Goal: Task Accomplishment & Management: Manage account settings

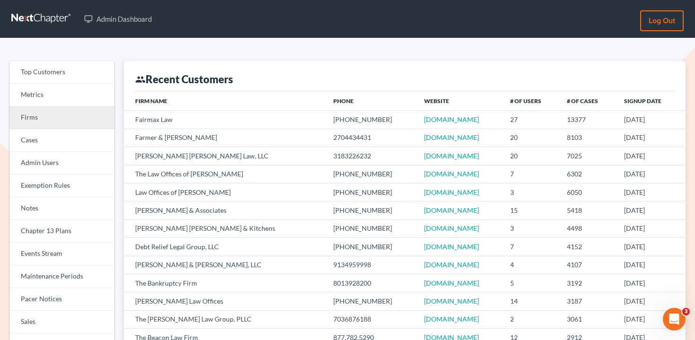
click at [86, 121] on link "Firms" at bounding box center [61, 117] width 105 height 23
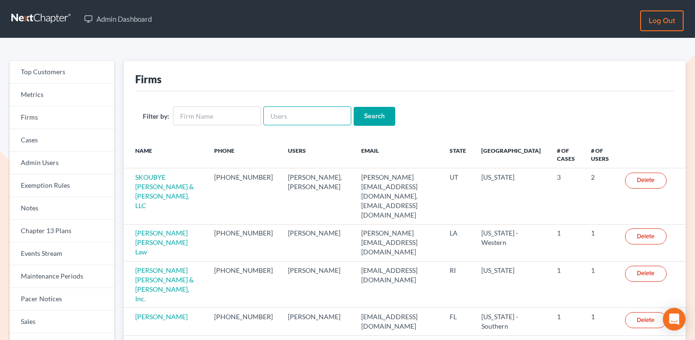
click at [312, 118] on input "text" at bounding box center [307, 115] width 88 height 19
paste input "seanw@pantherlawfl.com"
type input "[EMAIL_ADDRESS][DOMAIN_NAME]"
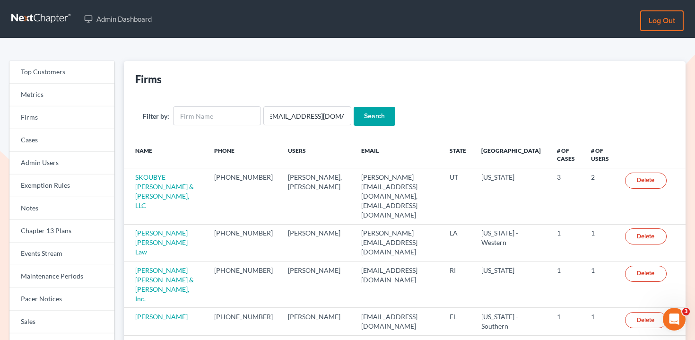
click at [369, 117] on input "Search" at bounding box center [375, 116] width 42 height 19
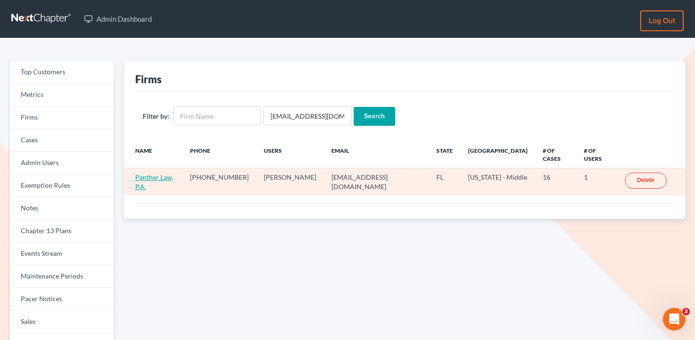
click at [148, 173] on link "Panther Law, P.A." at bounding box center [154, 181] width 38 height 17
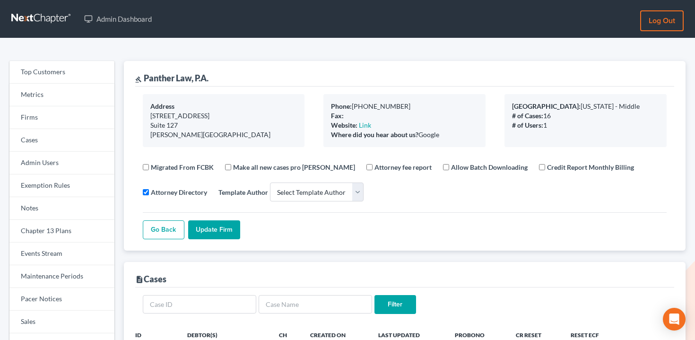
select select
click at [57, 247] on link "Events Stream" at bounding box center [61, 254] width 105 height 23
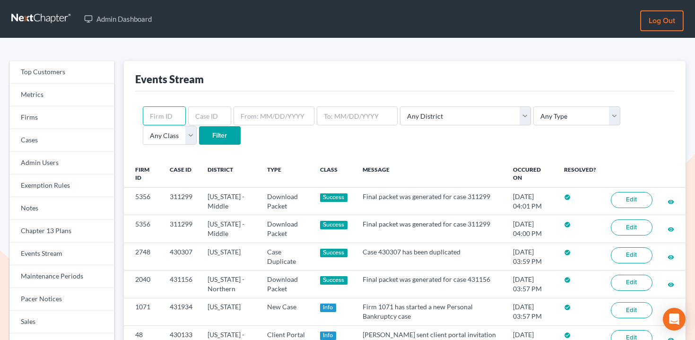
click at [171, 122] on input "text" at bounding box center [164, 115] width 43 height 19
paste input "10342"
type input "10342"
click at [199, 134] on input "Filter" at bounding box center [220, 135] width 42 height 19
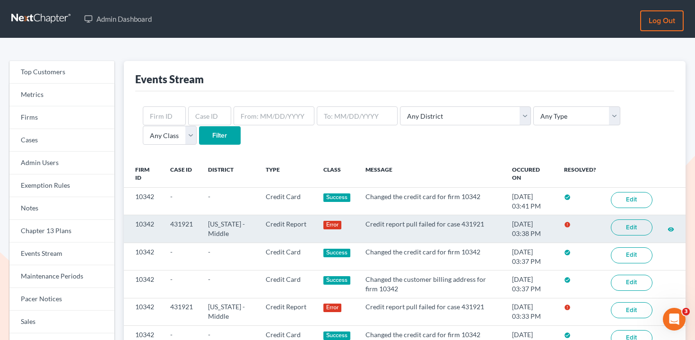
click at [638, 225] on link "Edit" at bounding box center [632, 227] width 42 height 16
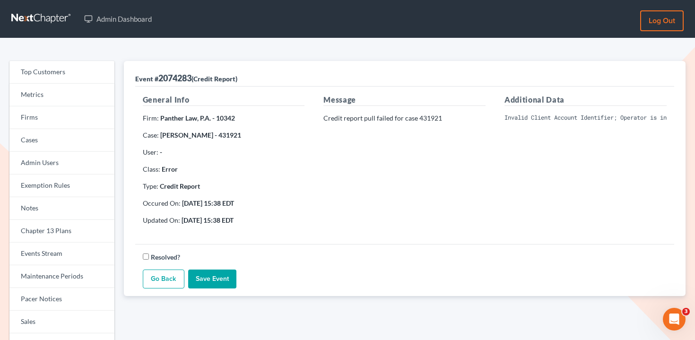
click at [589, 120] on pre "Invalid Client Account Identifier; Operator is inactive. Please visit our websi…" at bounding box center [586, 117] width 162 height 9
copy div "Invalid Client Account Identifier; Operator is inactive. Please visit our websi…"
drag, startPoint x: 159, startPoint y: 118, endPoint x: 209, endPoint y: 118, distance: 49.7
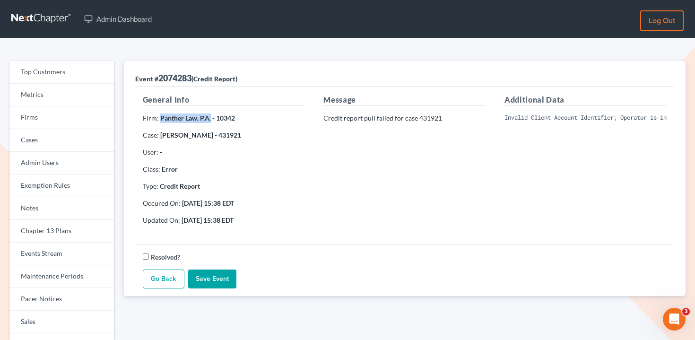
click at [209, 118] on strong "Panther Law, P.A. - 10342" at bounding box center [197, 118] width 75 height 8
copy strong "Panther Law, P.A."
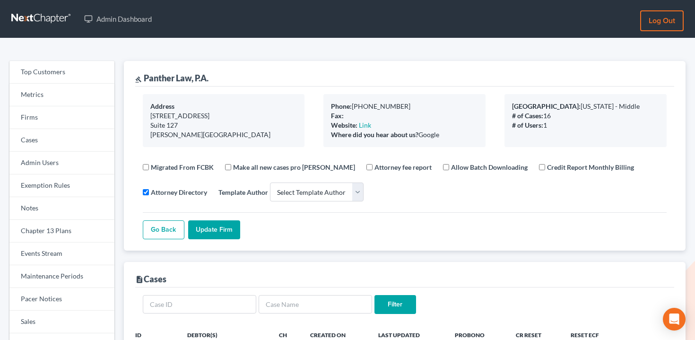
select select
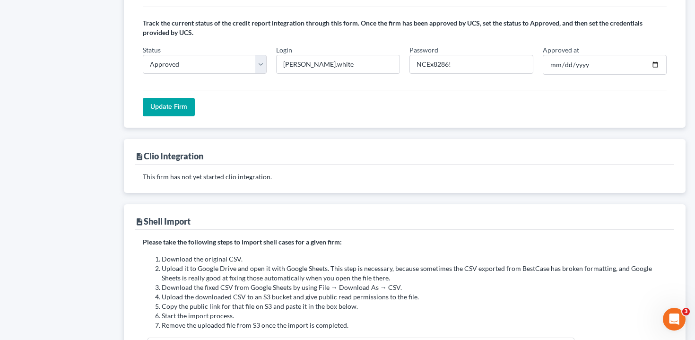
scroll to position [786, 0]
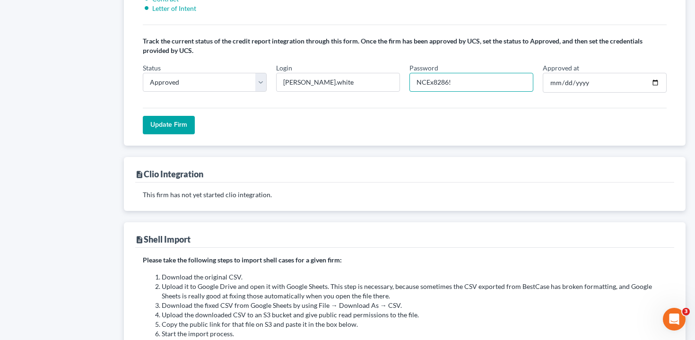
drag, startPoint x: 449, startPoint y: 82, endPoint x: 408, endPoint y: 82, distance: 40.7
click at [408, 82] on div "Password NCEx8286!" at bounding box center [471, 78] width 133 height 30
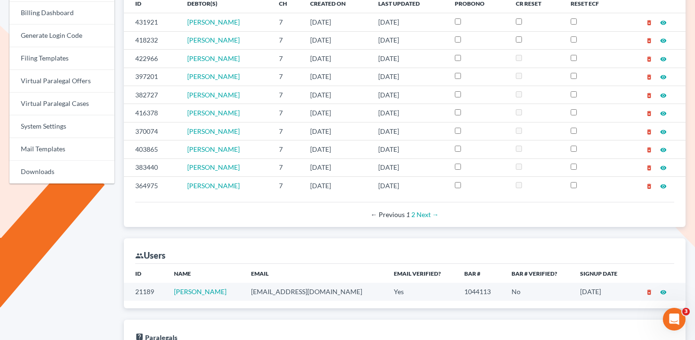
scroll to position [74, 0]
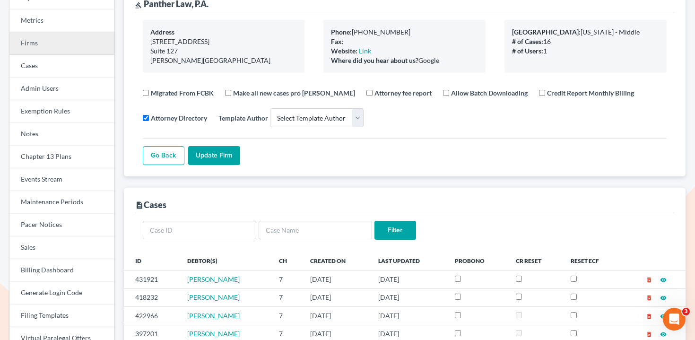
click at [69, 44] on link "Firms" at bounding box center [61, 43] width 105 height 23
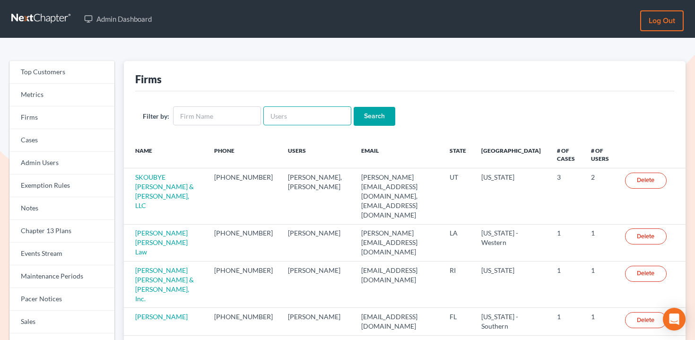
click at [302, 107] on input "text" at bounding box center [307, 115] width 88 height 19
paste input "dwyer"
type input "dwyer"
click at [358, 113] on input "Search" at bounding box center [375, 116] width 42 height 19
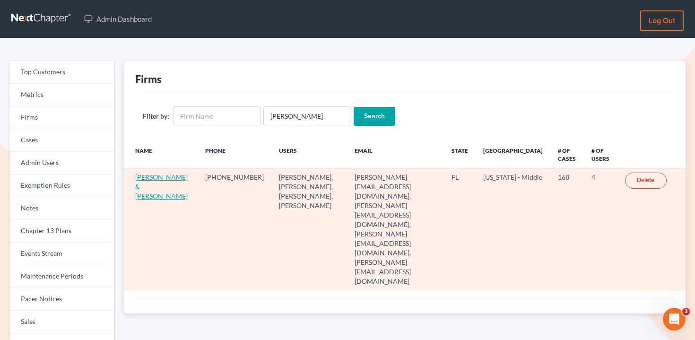
click at [146, 183] on link "Dwyer & Knight" at bounding box center [161, 186] width 52 height 27
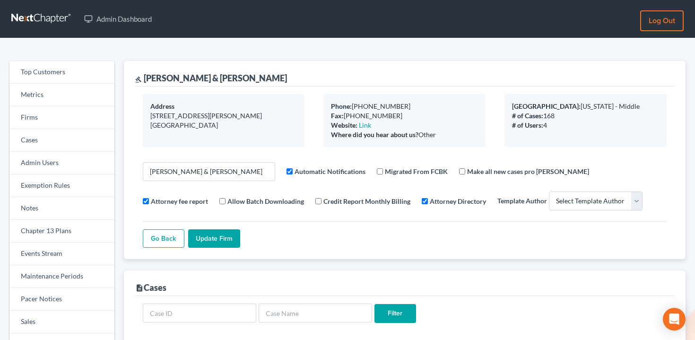
select select
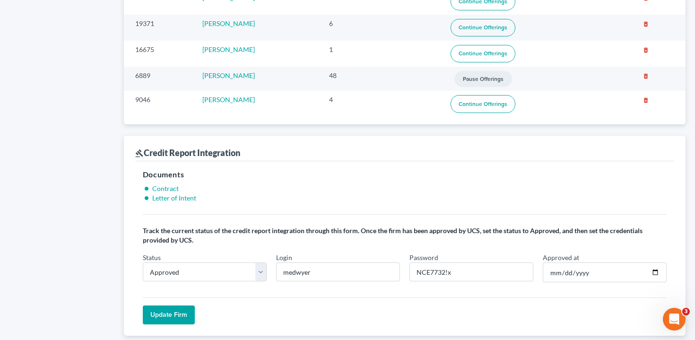
scroll to position [856, 0]
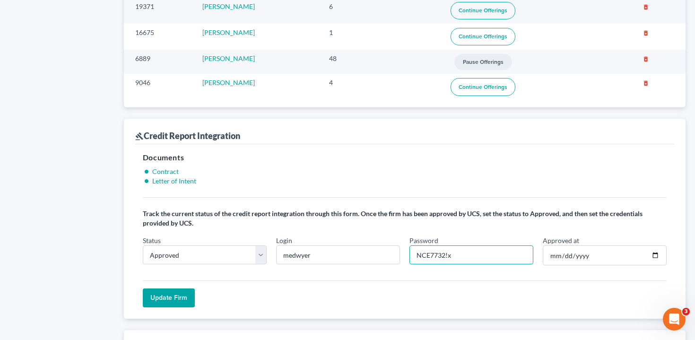
click at [428, 252] on input "NCE7732!x" at bounding box center [471, 254] width 124 height 19
paste input "x7732!4"
type input "NCEx7732!4"
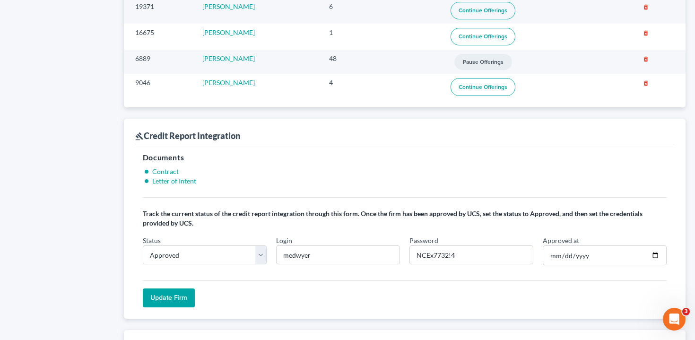
click at [177, 295] on input "Update Firm" at bounding box center [169, 297] width 52 height 19
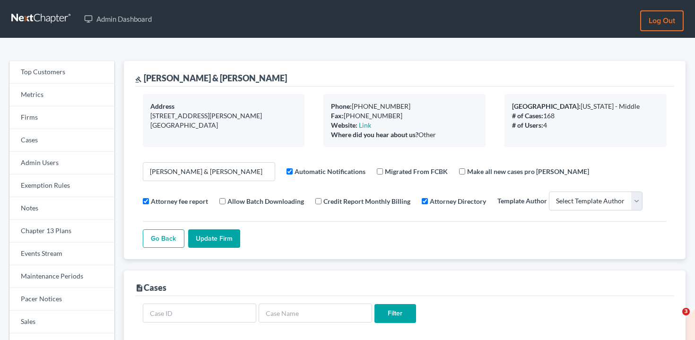
select select
click at [52, 119] on link "Firms" at bounding box center [61, 117] width 105 height 23
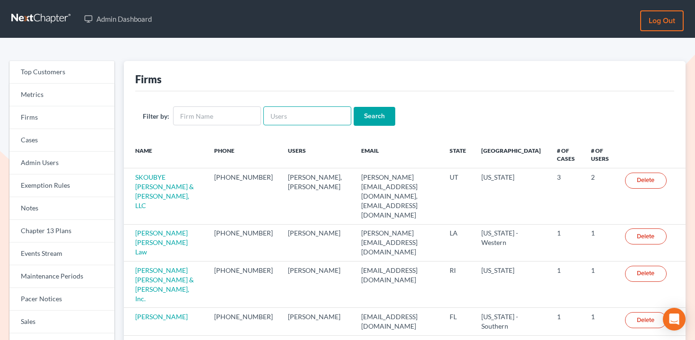
click at [312, 113] on input "text" at bounding box center [307, 115] width 88 height 19
paste input "broomell@surewest.net"
type input "broomell@surewest.net"
click at [369, 116] on input "Search" at bounding box center [375, 116] width 42 height 19
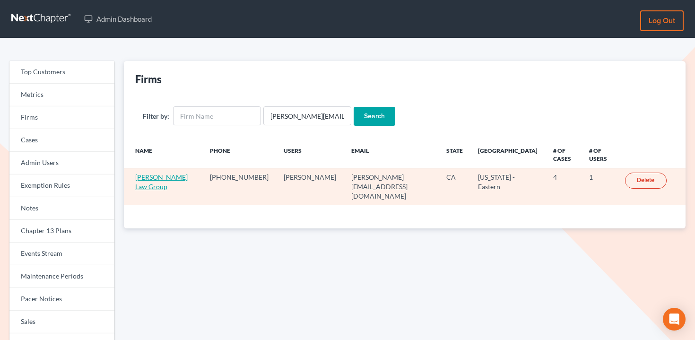
click at [173, 173] on link "[PERSON_NAME] Law Group" at bounding box center [161, 181] width 52 height 17
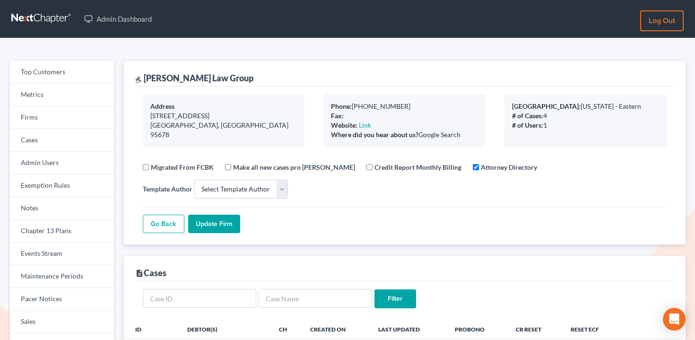
select select
drag, startPoint x: 231, startPoint y: 75, endPoint x: 145, endPoint y: 72, distance: 86.1
click at [145, 72] on div "gavel Broomell Law Group" at bounding box center [404, 74] width 539 height 26
copy div "Broomell Law Group"
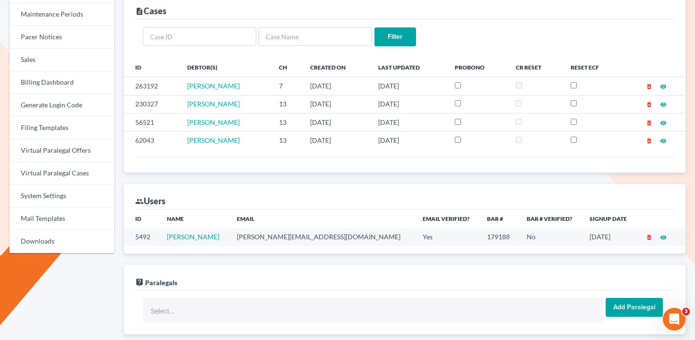
scroll to position [259, 0]
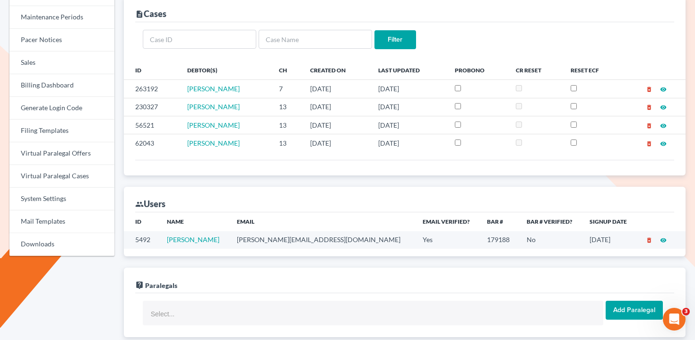
drag, startPoint x: 229, startPoint y: 238, endPoint x: 162, endPoint y: 238, distance: 67.1
click at [162, 238] on tr "5492 Douglas Broomell broomell@surewest.net Yes 179188 No 02/11/2019 delete_for…" at bounding box center [405, 239] width 562 height 17
copy tr "Douglas Broomell"
click at [67, 73] on link "Sales" at bounding box center [61, 63] width 105 height 23
click at [63, 84] on link "Billing Dashboard" at bounding box center [61, 85] width 105 height 23
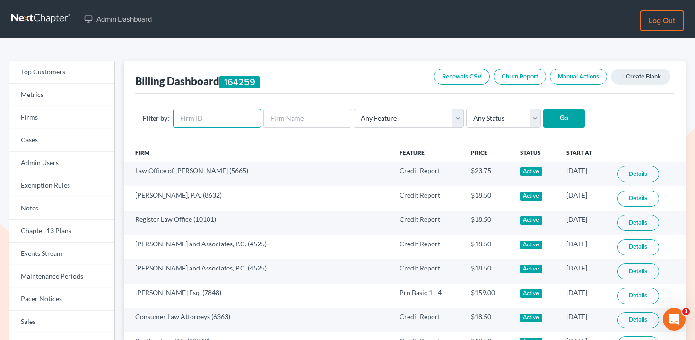
click at [205, 117] on input "text" at bounding box center [217, 118] width 88 height 19
paste input "3651"
type input "3651"
click at [505, 117] on select "Any Status Active Inactive Pending Expired Error Pending Charges" at bounding box center [503, 118] width 75 height 19
select select "active"
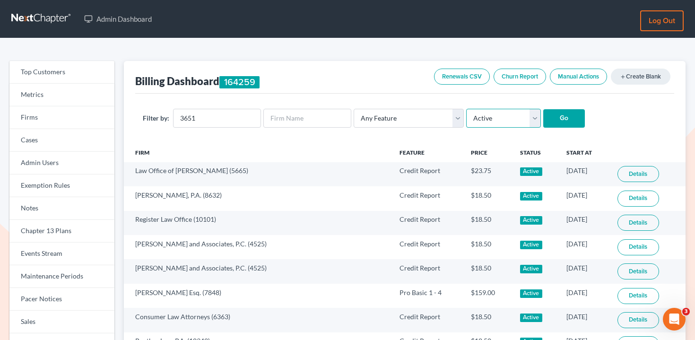
click at [466, 109] on select "Any Status Active Inactive Pending Expired Error Pending Charges" at bounding box center [503, 118] width 75 height 19
click at [550, 121] on input "Go" at bounding box center [564, 118] width 42 height 19
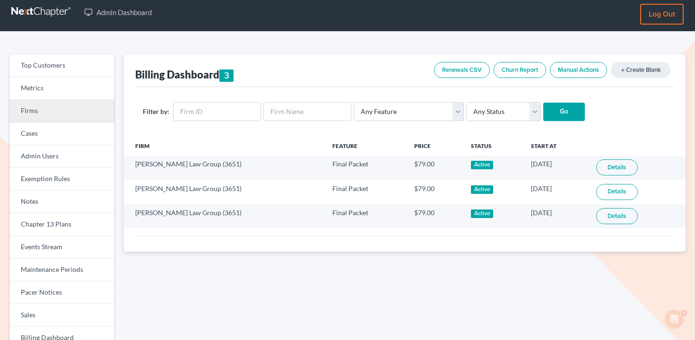
click at [82, 113] on link "Firms" at bounding box center [61, 111] width 105 height 23
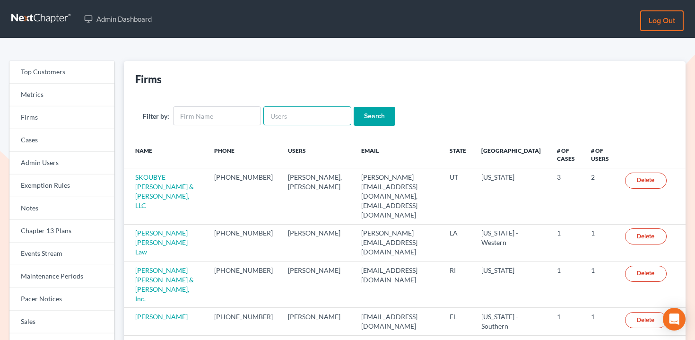
click at [299, 122] on input "text" at bounding box center [307, 115] width 88 height 19
paste input "[EMAIL_ADDRESS][DOMAIN_NAME]"
type input "[EMAIL_ADDRESS][DOMAIN_NAME]"
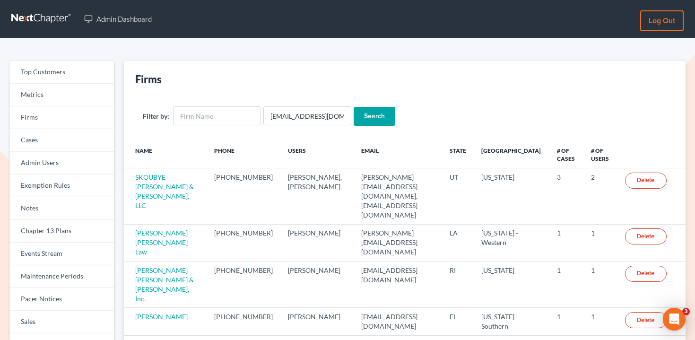
click at [366, 115] on input "Search" at bounding box center [375, 116] width 42 height 19
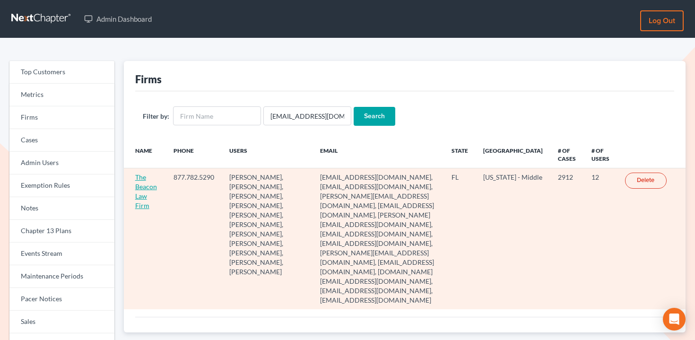
click at [143, 188] on link "The Beacon Law Firm" at bounding box center [146, 191] width 22 height 36
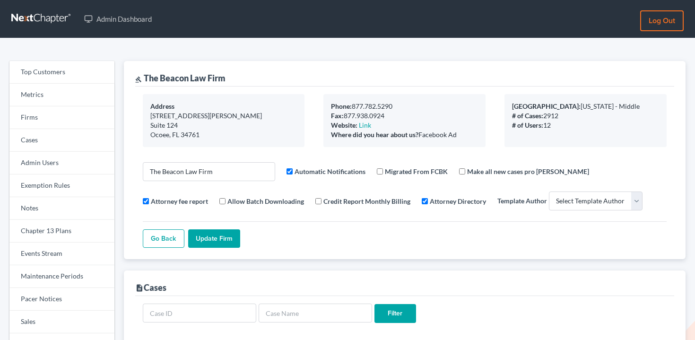
select select
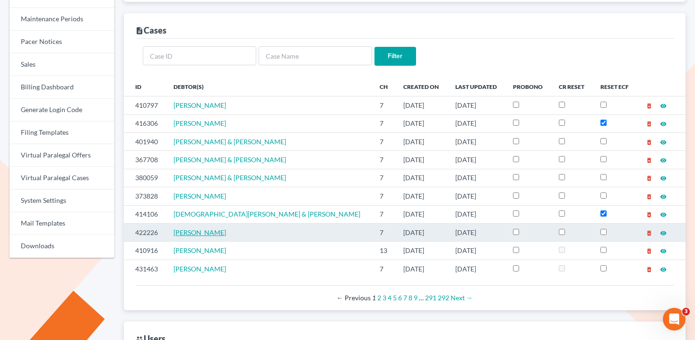
click at [226, 234] on span "[PERSON_NAME]" at bounding box center [200, 232] width 52 height 8
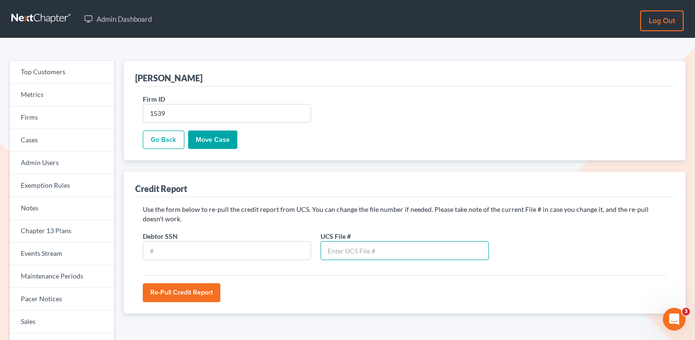
click at [373, 246] on input "text" at bounding box center [405, 250] width 168 height 19
paste input "79381847"
type input "79381847"
click at [251, 254] on input "text" at bounding box center [227, 250] width 168 height 19
paste input "592-45-7452"
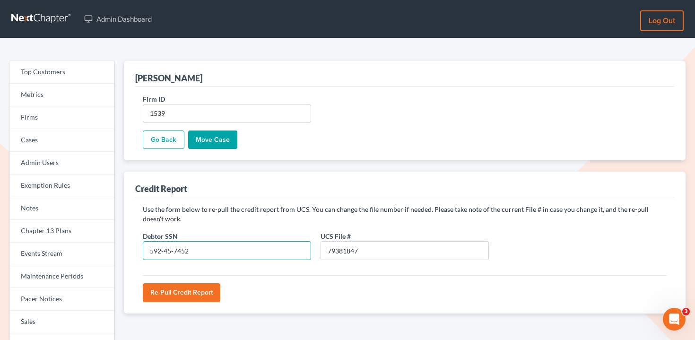
type input "592-45-7452"
click at [206, 294] on input "Re-Pull Credit Report" at bounding box center [182, 292] width 78 height 19
type input "Please wait..."
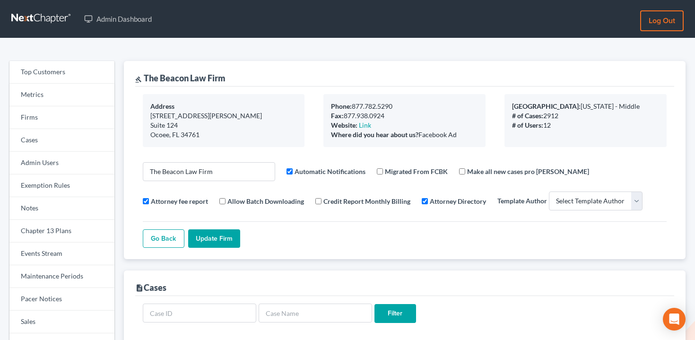
select select
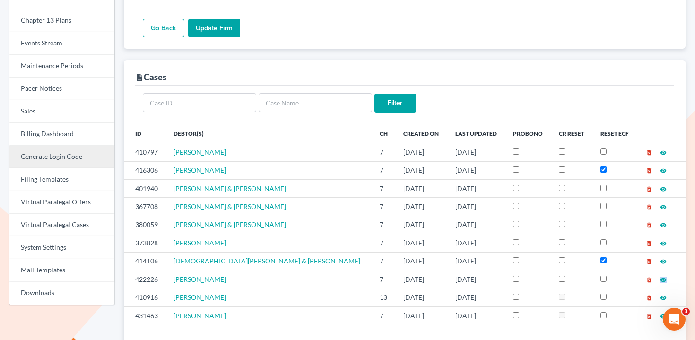
scroll to position [139, 0]
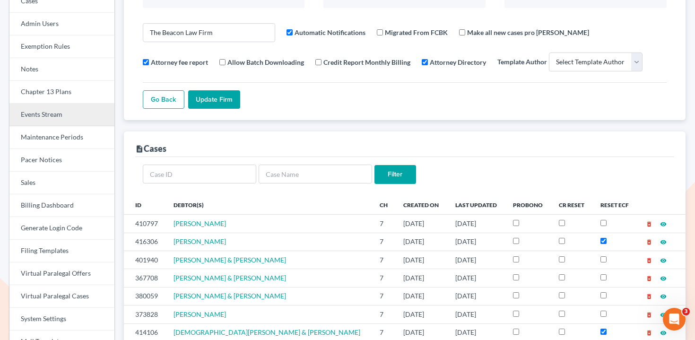
click at [49, 121] on link "Events Stream" at bounding box center [61, 115] width 105 height 23
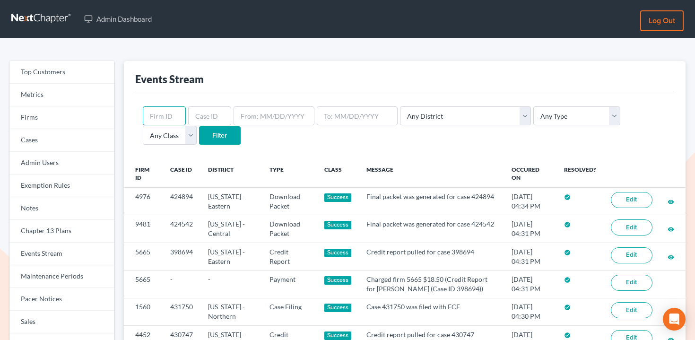
click at [169, 115] on input "text" at bounding box center [164, 115] width 43 height 19
paste input "7941"
type input "7941"
click at [199, 138] on input "Filter" at bounding box center [220, 135] width 42 height 19
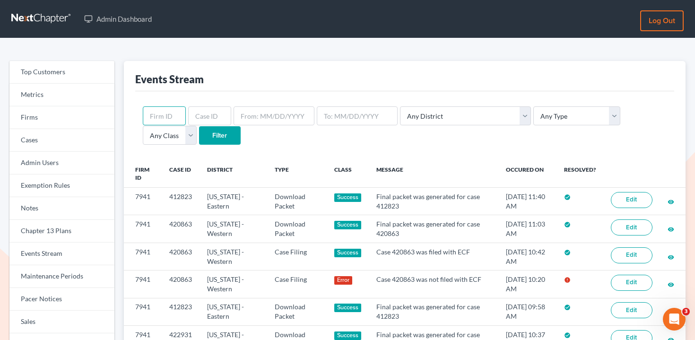
click at [168, 115] on input "text" at bounding box center [164, 115] width 43 height 19
paste input "2013"
type input "2013"
click at [199, 138] on input "Filter" at bounding box center [220, 135] width 42 height 19
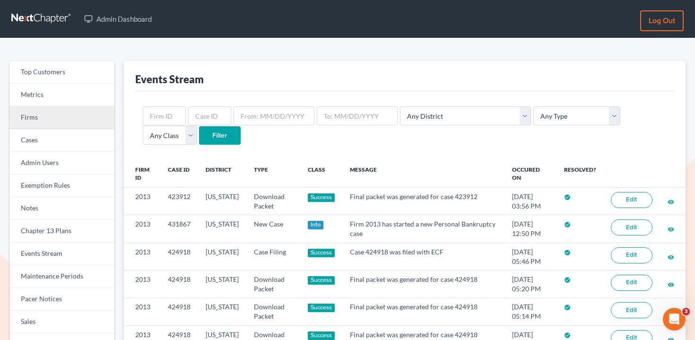
click at [61, 119] on link "Firms" at bounding box center [61, 117] width 105 height 23
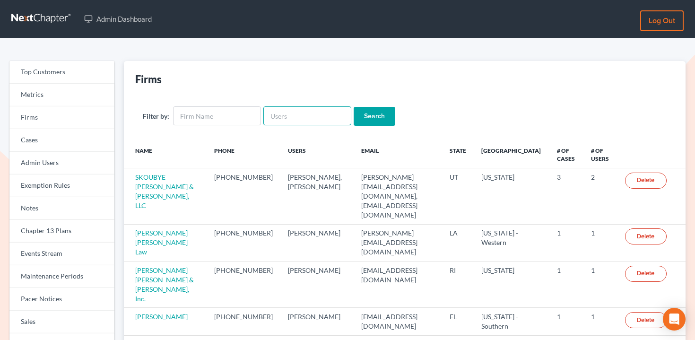
click at [283, 117] on input "text" at bounding box center [307, 115] width 88 height 19
paste input "broomell@surewest.net"
type input "broomell@surewest.net"
click at [361, 115] on input "Search" at bounding box center [375, 116] width 42 height 19
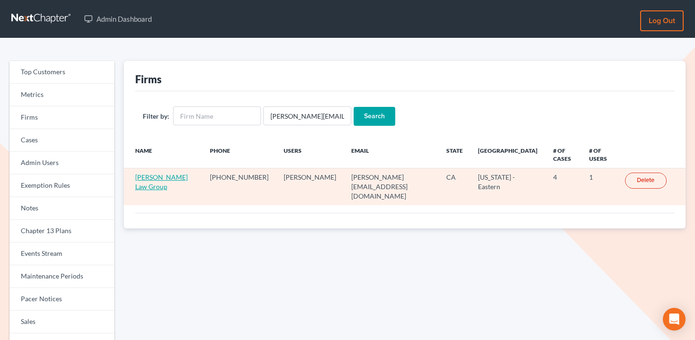
click at [154, 173] on link "Broomell Law Group" at bounding box center [161, 181] width 52 height 17
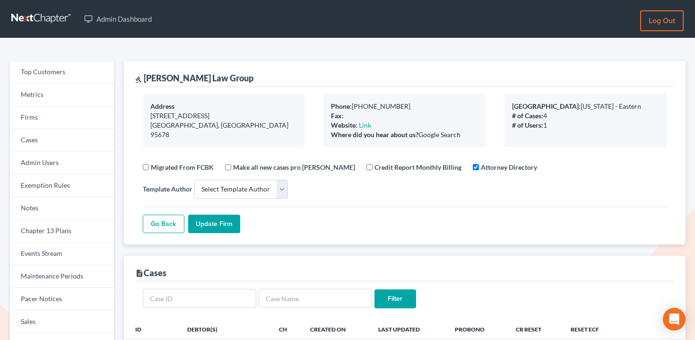
select select
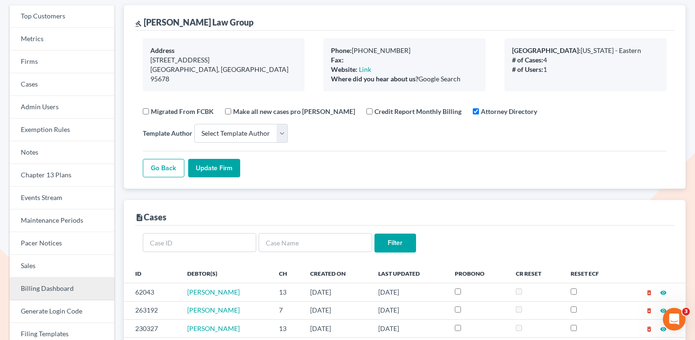
click at [59, 283] on link "Billing Dashboard" at bounding box center [61, 289] width 105 height 23
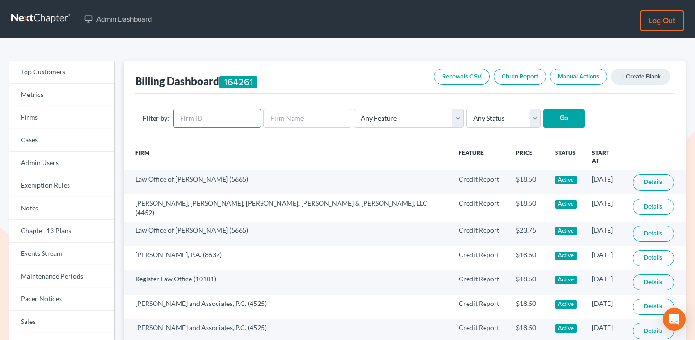
click at [203, 118] on input "text" at bounding box center [217, 118] width 88 height 19
paste input "3651"
type input "3651"
click at [567, 103] on div "Filter by: 3651 Any Feature Start Plus Plan Pro Plus Plan Whoa Plan Credit Repo…" at bounding box center [404, 119] width 539 height 50
click at [560, 111] on input "Go" at bounding box center [564, 118] width 42 height 19
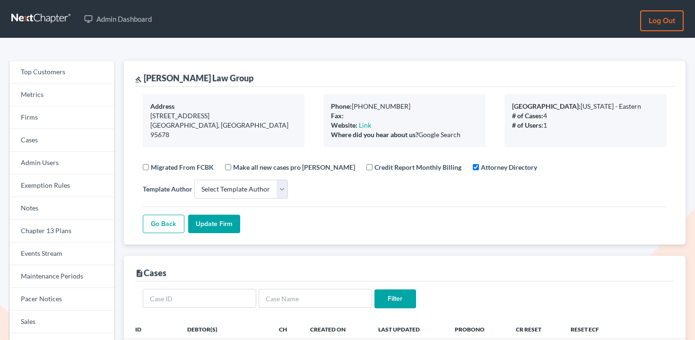
select select
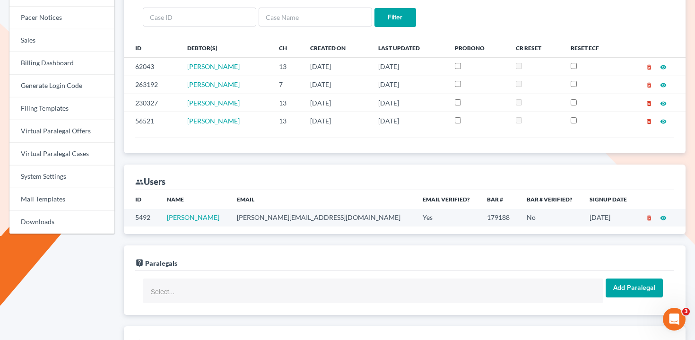
scroll to position [286, 0]
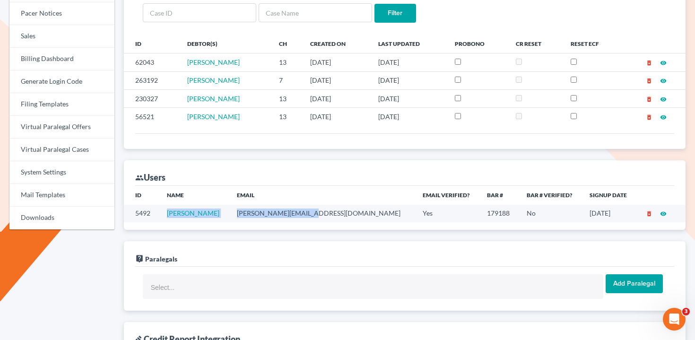
drag, startPoint x: 170, startPoint y: 213, endPoint x: 344, endPoint y: 212, distance: 173.5
click at [344, 212] on tr "5492 Douglas Broomell broomell@surewest.net Yes 179188 No 02/11/2019 delete_for…" at bounding box center [405, 213] width 562 height 17
copy tr "Douglas Broomell broomell@surewest.net"
click at [340, 213] on td "broomell@surewest.net" at bounding box center [322, 213] width 186 height 17
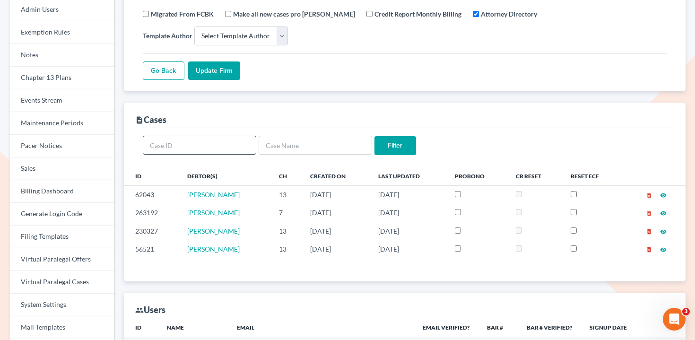
scroll to position [0, 0]
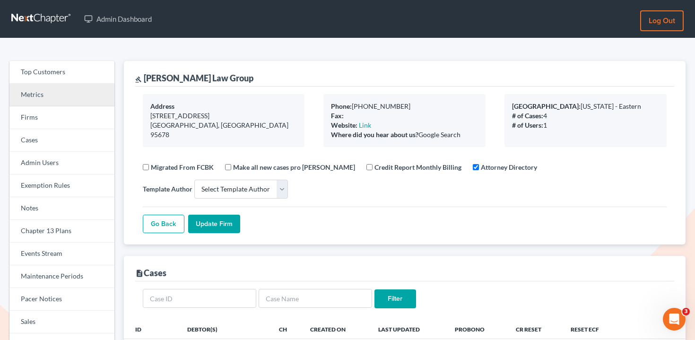
click at [66, 105] on link "Metrics" at bounding box center [61, 95] width 105 height 23
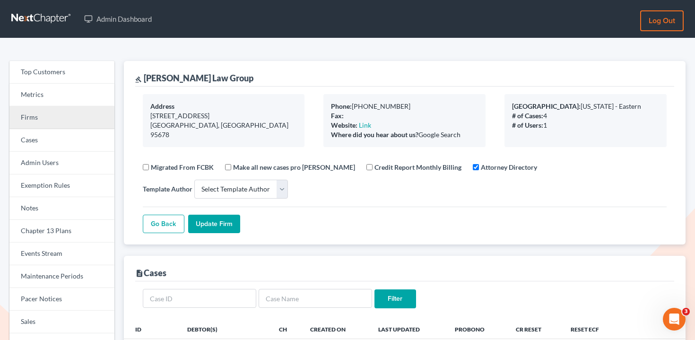
click at [66, 118] on link "Firms" at bounding box center [61, 117] width 105 height 23
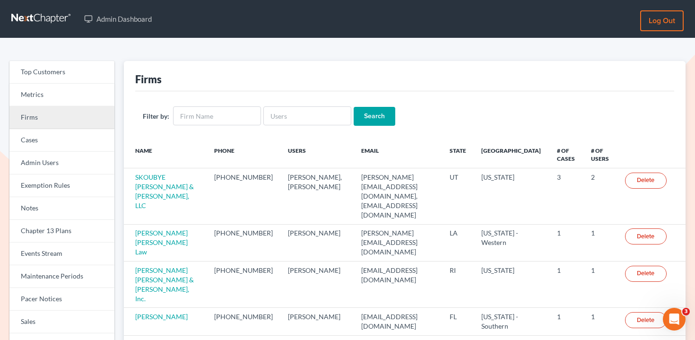
click at [41, 122] on link "Firms" at bounding box center [61, 117] width 105 height 23
click at [283, 118] on input "text" at bounding box center [307, 115] width 88 height 19
paste input "lawclerk.galanoslaw@gmail.com"
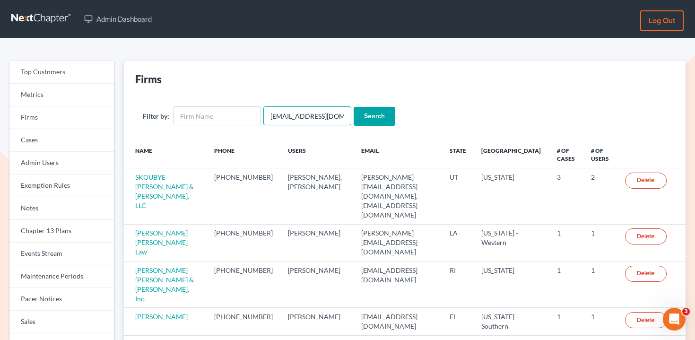
scroll to position [0, 22]
type input "lawclerk.galanoslaw@gmail.com"
click at [366, 118] on input "Search" at bounding box center [375, 116] width 42 height 19
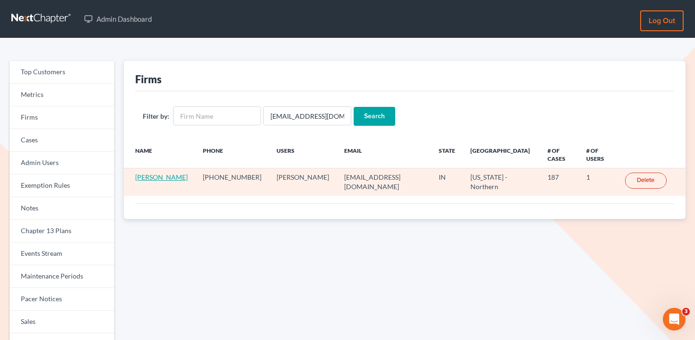
click at [159, 173] on link "George P. Galanos" at bounding box center [161, 177] width 52 height 8
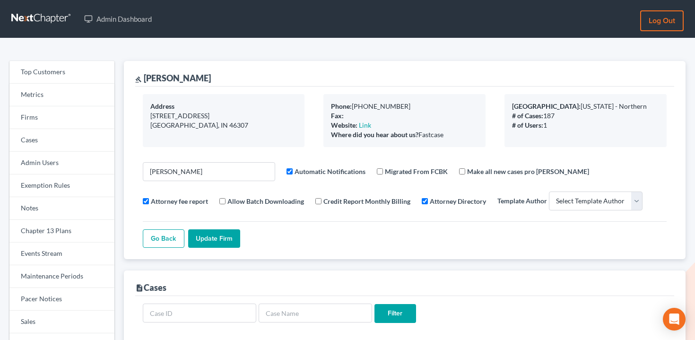
select select
click at [75, 244] on link "Events Stream" at bounding box center [61, 254] width 105 height 23
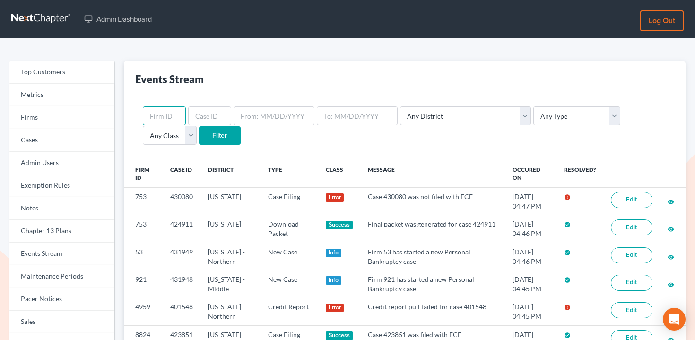
click at [170, 112] on input "text" at bounding box center [164, 115] width 43 height 19
paste input "4959"
type input "4959"
click at [199, 139] on input "Filter" at bounding box center [220, 135] width 42 height 19
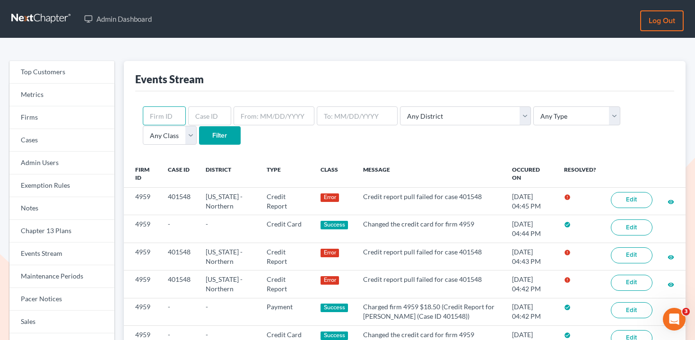
click at [162, 116] on input "text" at bounding box center [164, 115] width 43 height 19
paste input "4959"
type input "4959"
click at [294, 138] on form "4959 Any District Alabama - Middle Alabama - Northern Alabama - Southern Alaska…" at bounding box center [405, 125] width 524 height 39
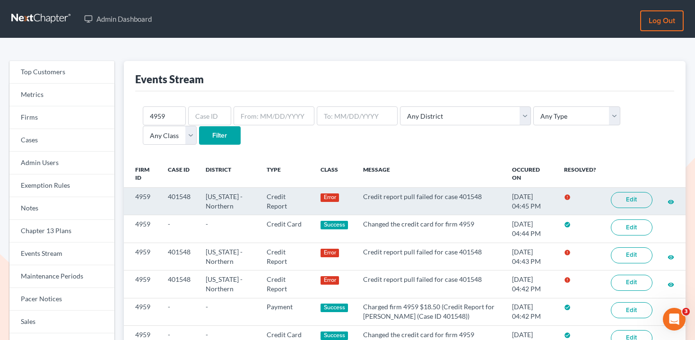
click at [636, 201] on link "Edit" at bounding box center [632, 200] width 42 height 16
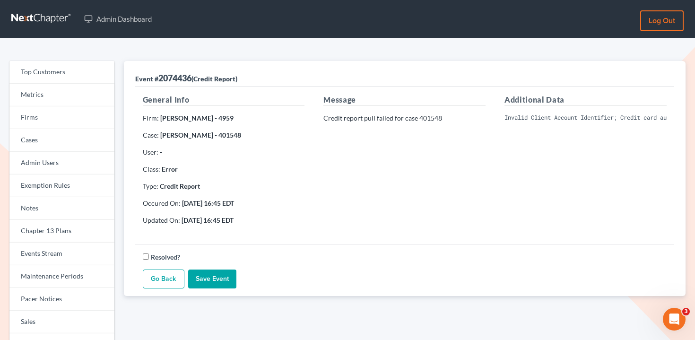
click at [590, 118] on pre "Invalid Client Account Identifier; Credit card authorization failed: This trans…" at bounding box center [586, 117] width 162 height 9
click at [556, 170] on div "Additional Data Invalid Client Account Identifier; Credit card authorization fa…" at bounding box center [585, 163] width 181 height 139
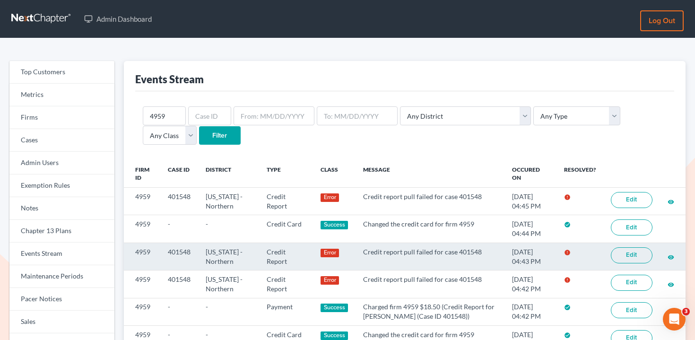
click at [621, 254] on link "Edit" at bounding box center [632, 255] width 42 height 16
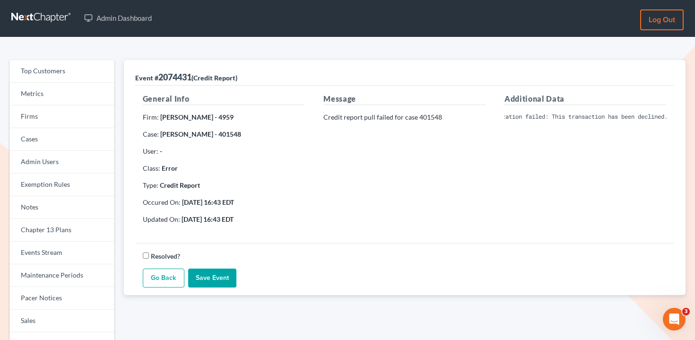
scroll to position [0, 199]
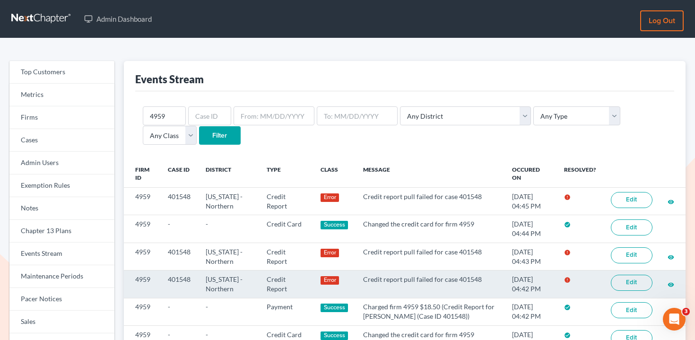
click at [633, 285] on link "Edit" at bounding box center [632, 283] width 42 height 16
